Goal: Transaction & Acquisition: Register for event/course

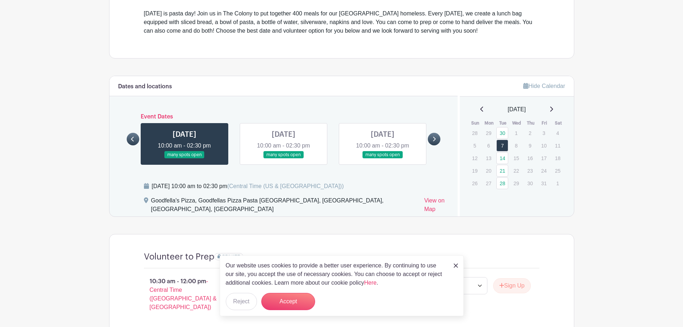
scroll to position [251, 0]
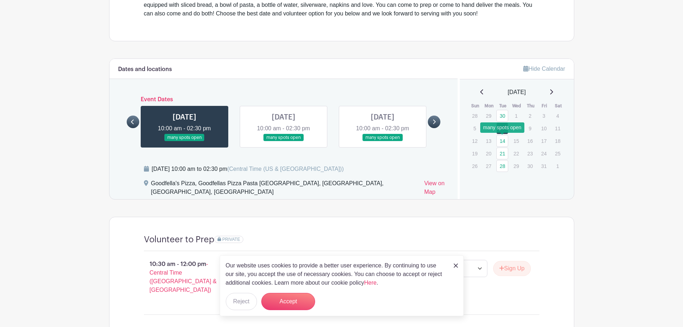
click at [505, 140] on link "14" at bounding box center [503, 141] width 12 height 12
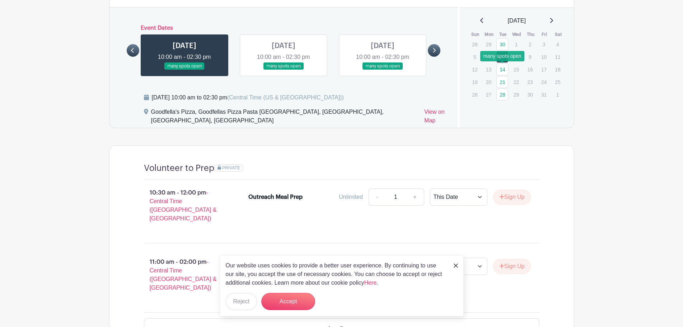
scroll to position [323, 0]
click at [457, 267] on img at bounding box center [456, 266] width 4 height 4
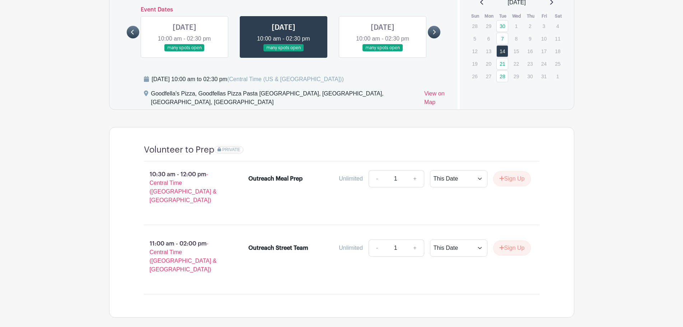
scroll to position [351, 0]
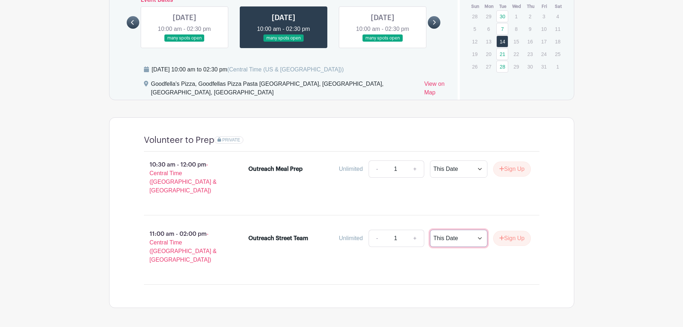
click at [478, 230] on select "This Date Select Dates" at bounding box center [458, 238] width 57 height 17
click at [502, 235] on icon "submit" at bounding box center [501, 238] width 5 height 6
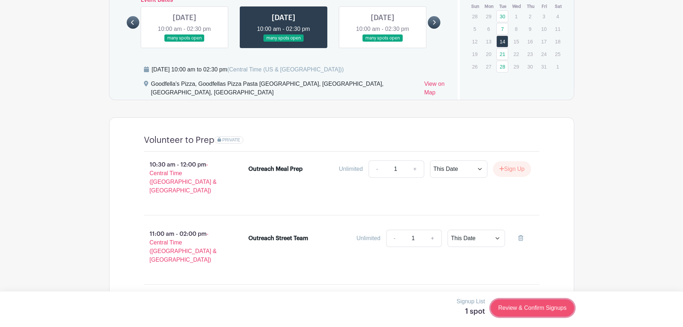
click at [547, 302] on link "Review & Confirm Signups" at bounding box center [532, 307] width 83 height 17
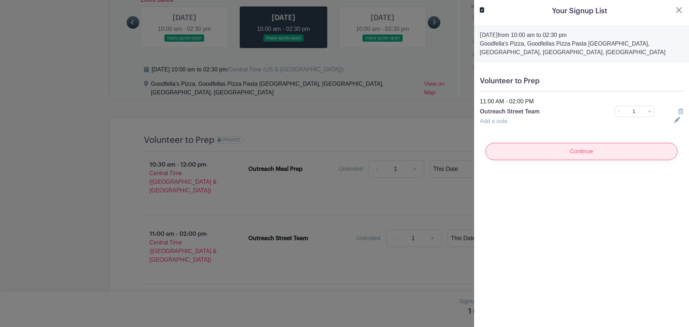
click at [591, 149] on input "Continue" at bounding box center [582, 151] width 192 height 17
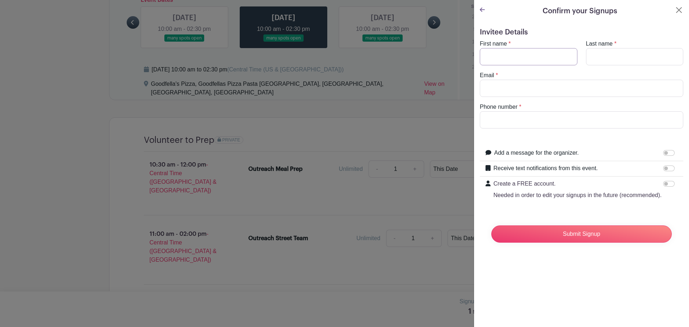
click at [522, 62] on input "First name" at bounding box center [529, 56] width 98 height 17
type input "[PERSON_NAME]"
type input "[EMAIL_ADDRESS][DOMAIN_NAME]"
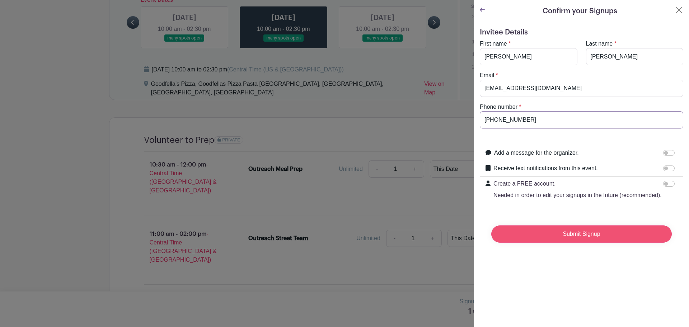
type input "[PHONE_NUMBER]"
click at [596, 241] on input "Submit Signup" at bounding box center [582, 233] width 181 height 17
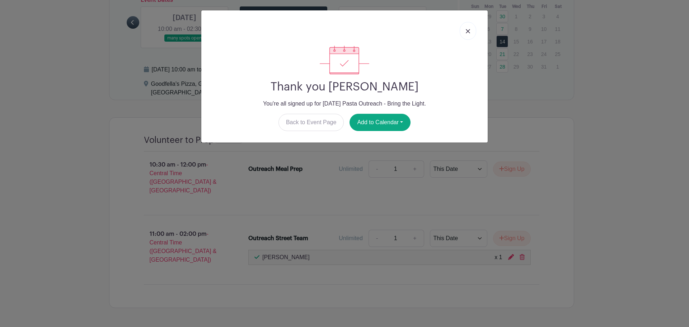
click at [470, 28] on link at bounding box center [468, 31] width 17 height 18
